Goal: Find specific page/section: Find specific page/section

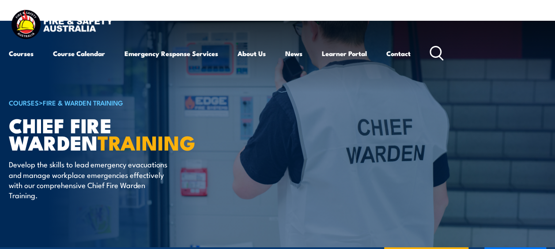
click at [437, 49] on icon at bounding box center [437, 53] width 14 height 15
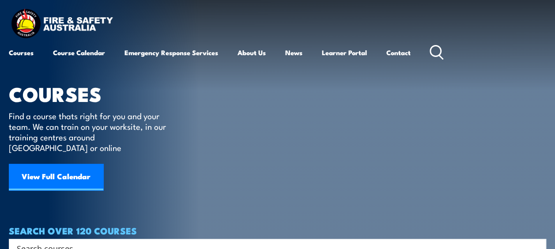
click at [438, 49] on icon at bounding box center [437, 52] width 14 height 15
click at [435, 53] on icon at bounding box center [437, 52] width 14 height 15
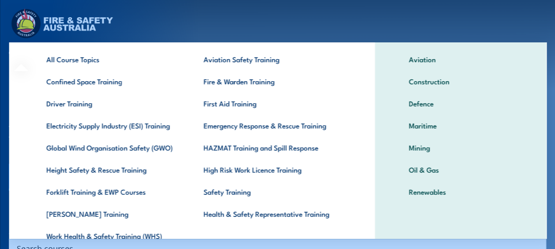
scroll to position [83, 0]
